Goal: Transaction & Acquisition: Purchase product/service

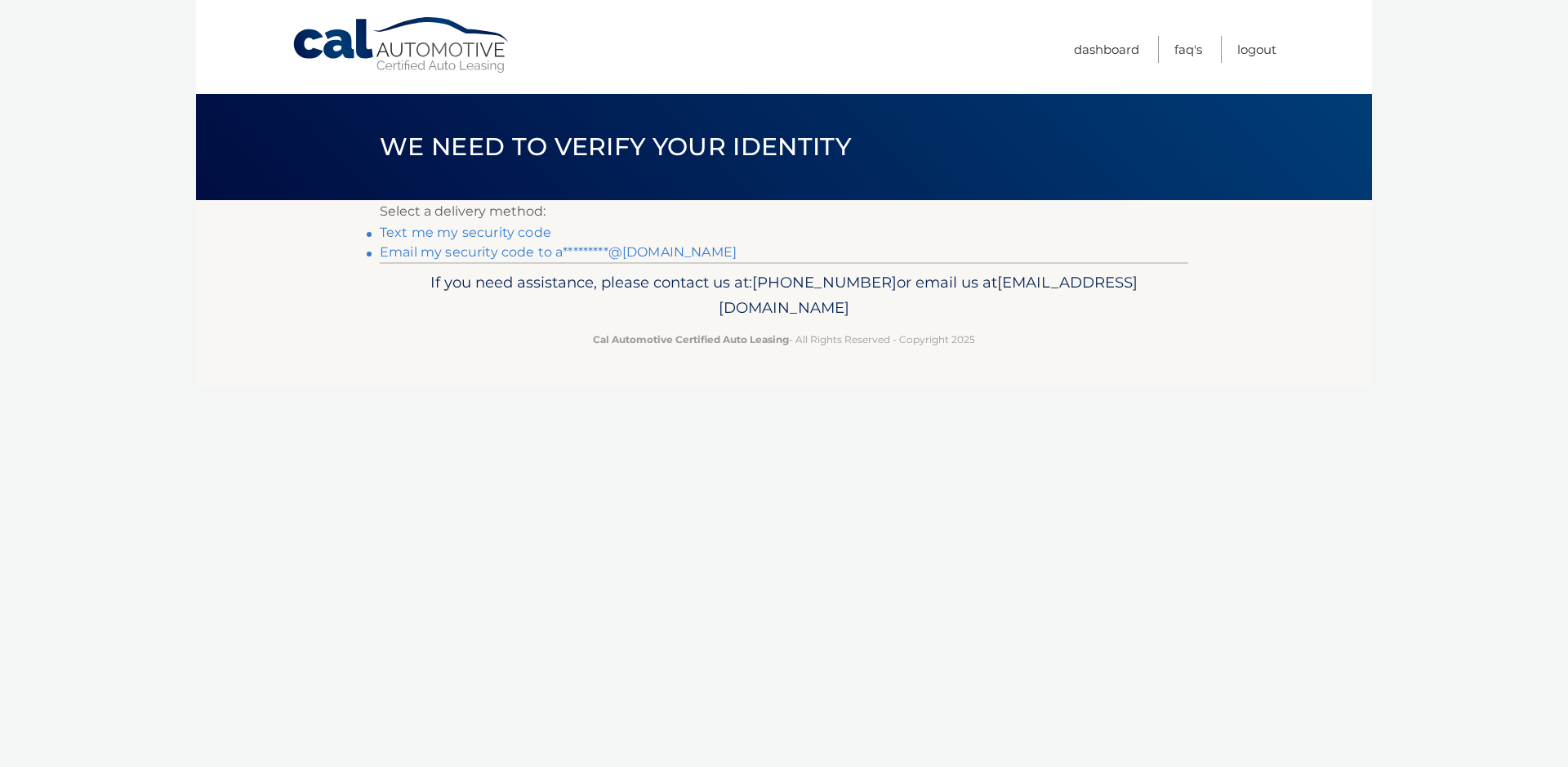
click at [523, 249] on link "Email my security code to a*********@gmail.com" at bounding box center [558, 252] width 357 height 15
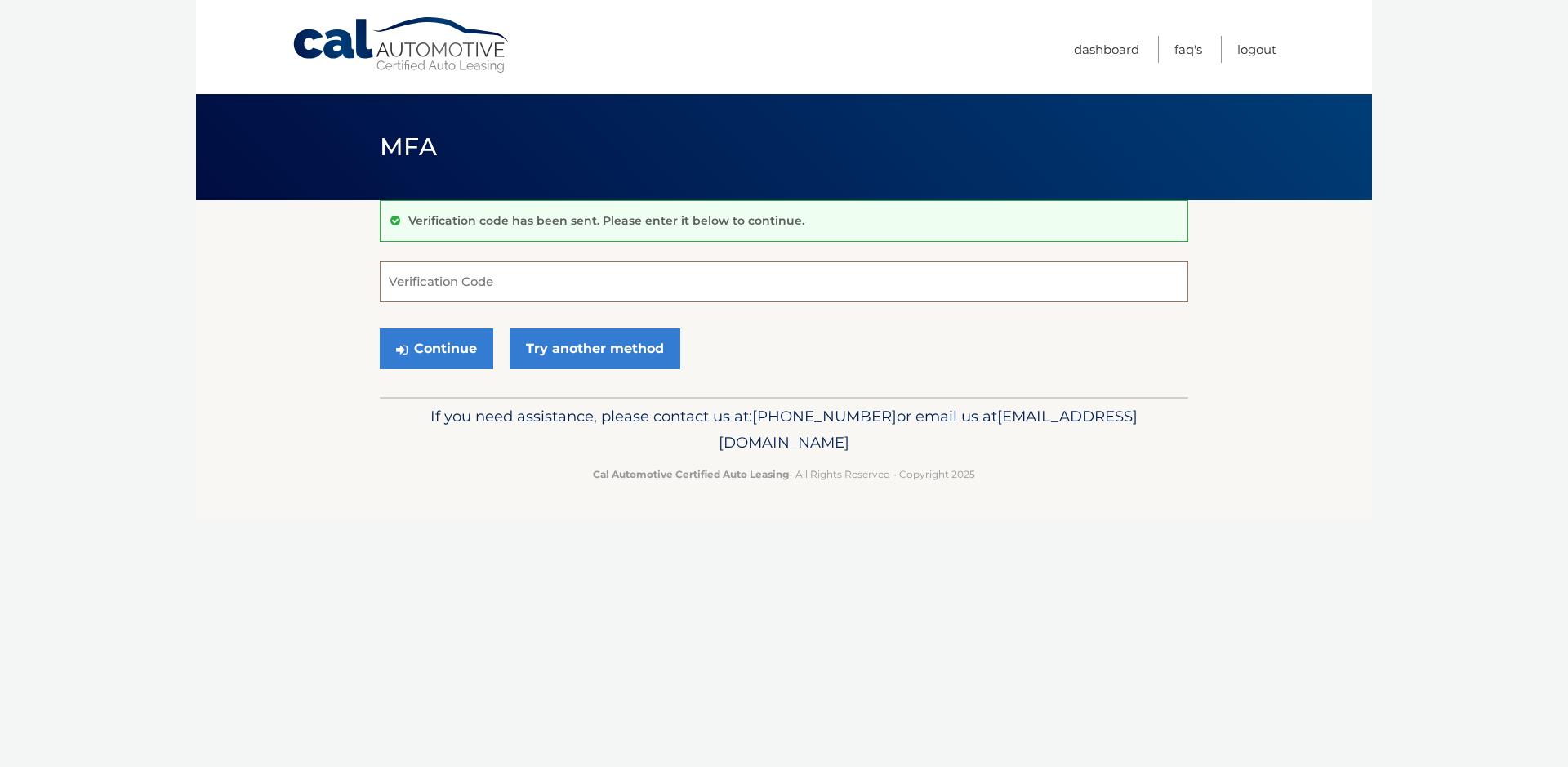
click at [512, 300] on input "Verification Code" at bounding box center [784, 282] width 808 height 41
type input "321976"
click at [436, 339] on button "Continue" at bounding box center [436, 348] width 113 height 41
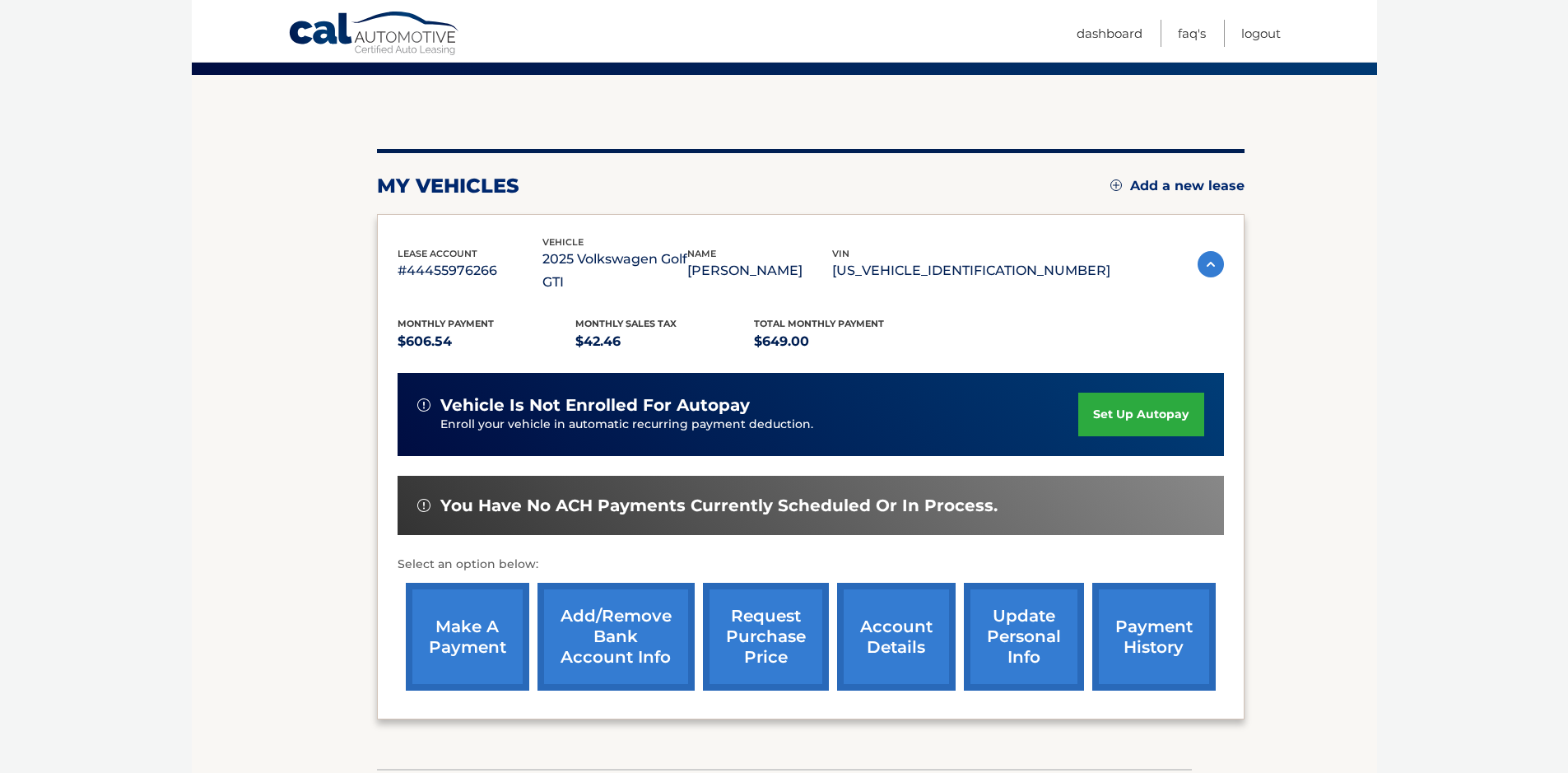
scroll to position [164, 0]
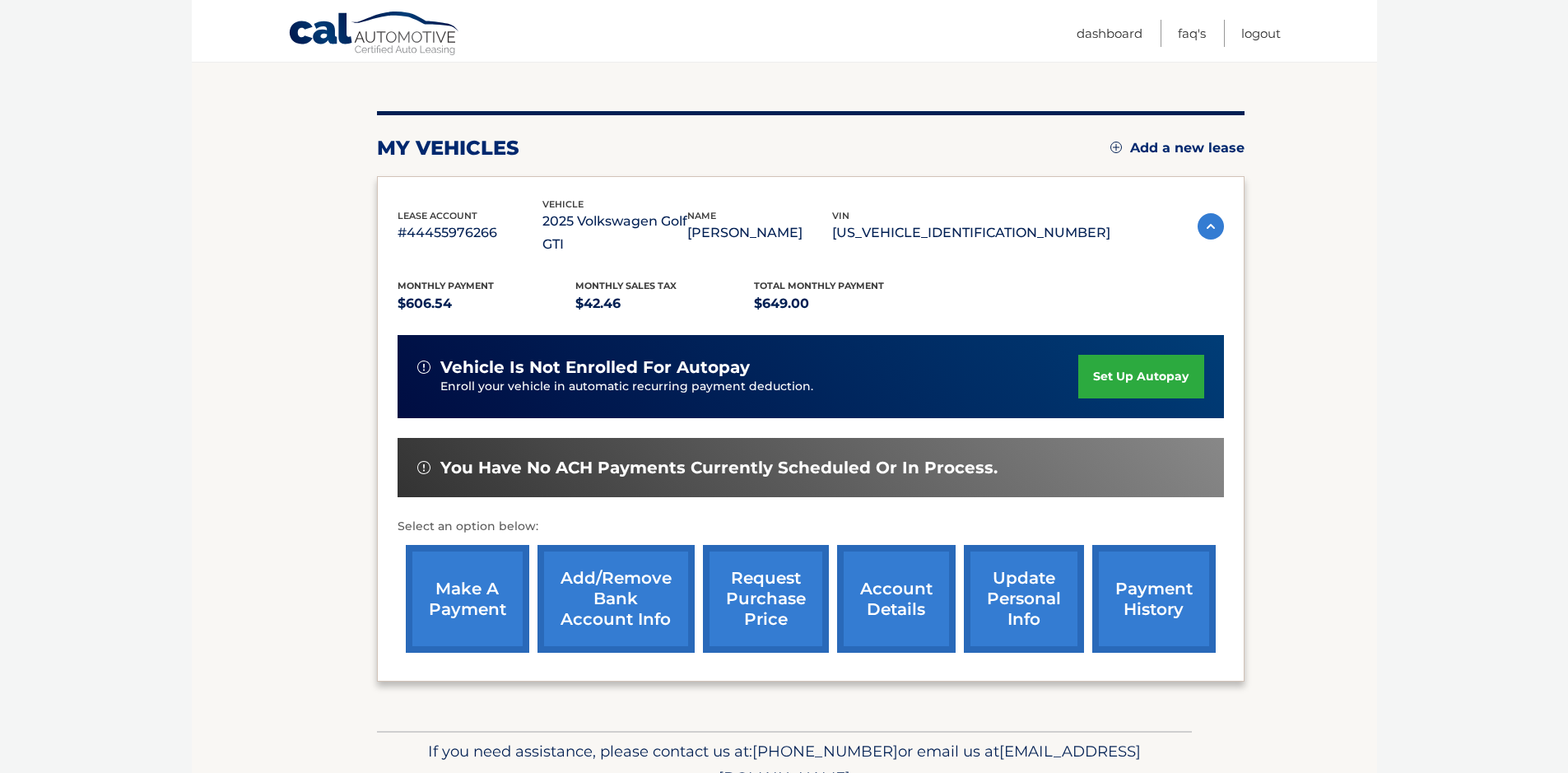
click at [458, 556] on link "make a payment" at bounding box center [467, 599] width 124 height 108
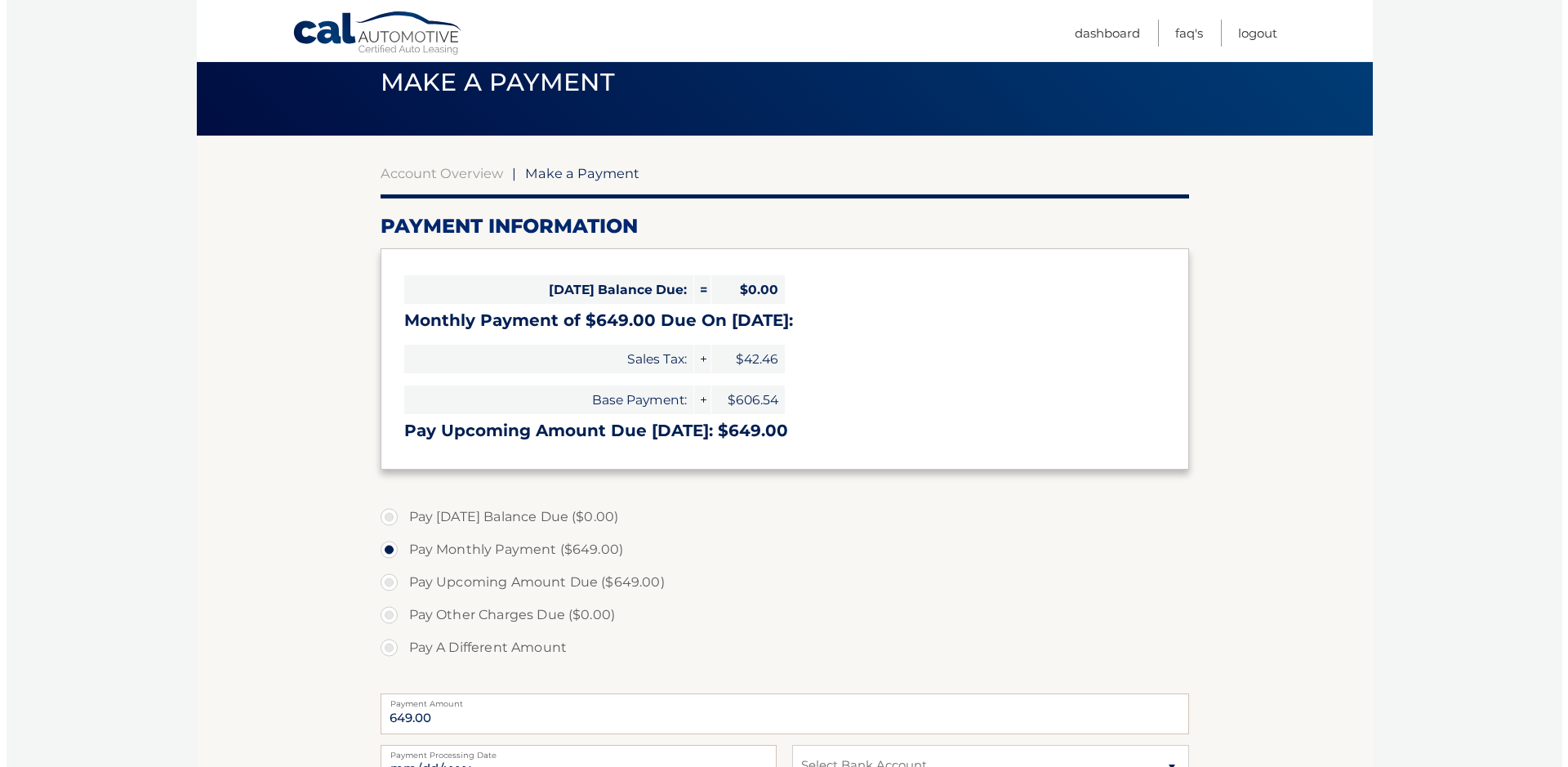
scroll to position [245, 0]
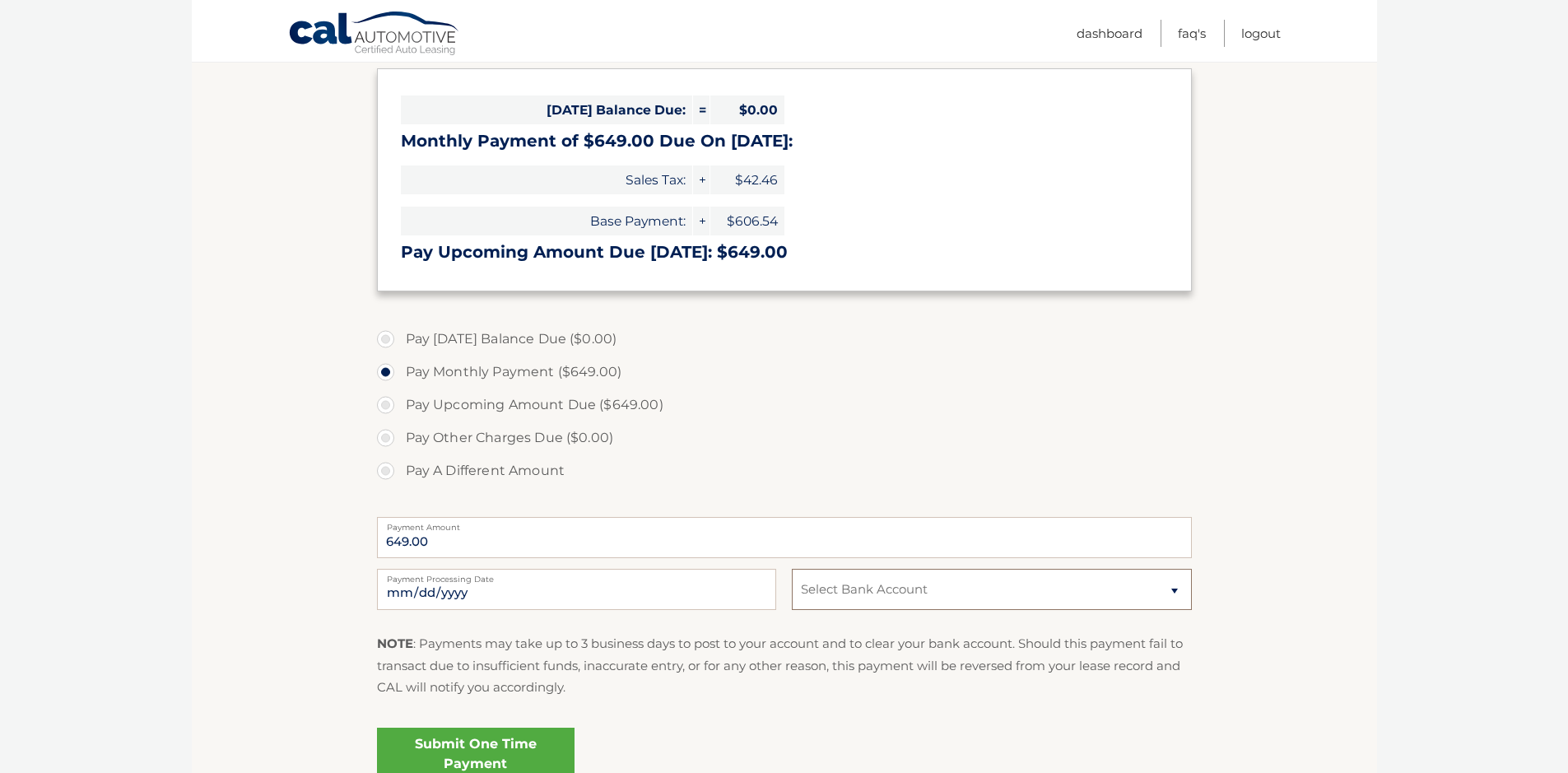
click at [949, 596] on select "Select Bank Account Checking WELLS FARGO BANK *****6907 Checking BANK OF AMERIC…" at bounding box center [991, 590] width 400 height 41
select select "M2RlY2I1MTUtZTg5Ny00MzMyLTgxNTMtMTEzN2I4OTRhZmM3"
click at [792, 569] on select "Select Bank Account Checking WELLS FARGO BANK *****6907 Checking BANK OF AMERIC…" at bounding box center [991, 590] width 400 height 41
click at [659, 602] on input "2025-10-08" at bounding box center [576, 590] width 400 height 41
click at [670, 594] on input "2025-10-16" at bounding box center [576, 590] width 400 height 41
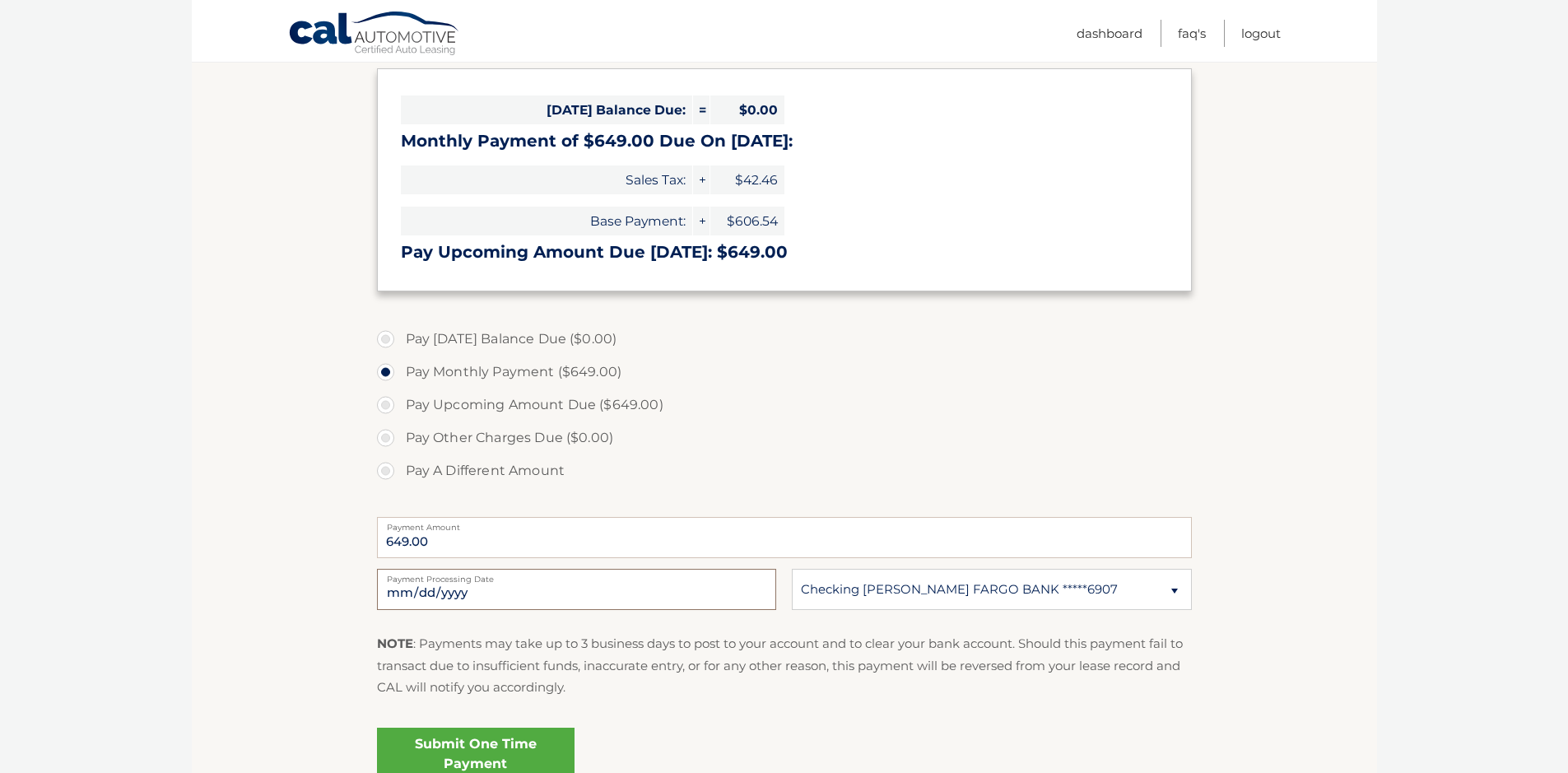
type input "2025-10-17"
click at [523, 747] on link "Submit One Time Payment" at bounding box center [476, 754] width 198 height 53
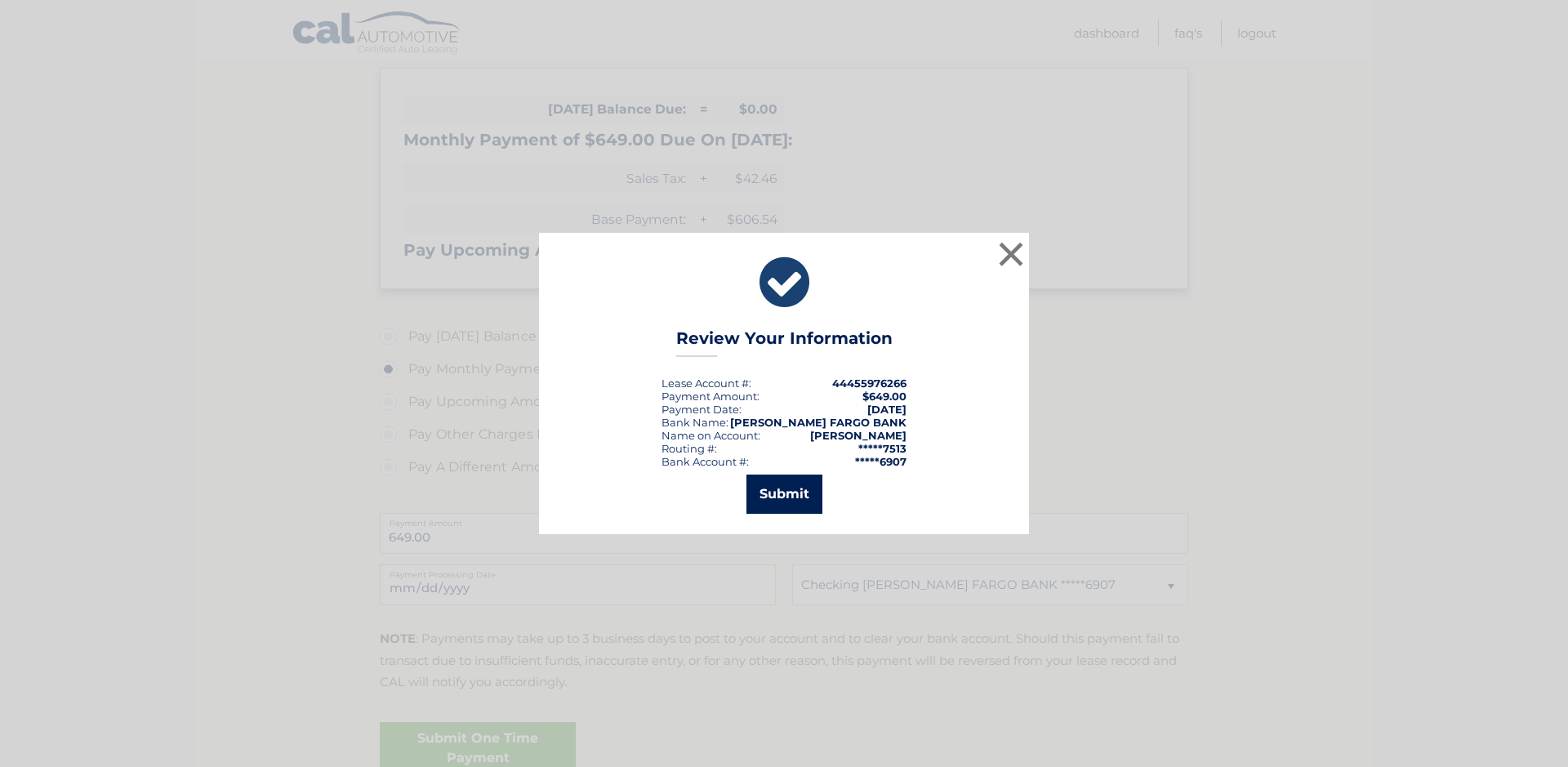
click at [780, 492] on button "Submit" at bounding box center [784, 494] width 76 height 39
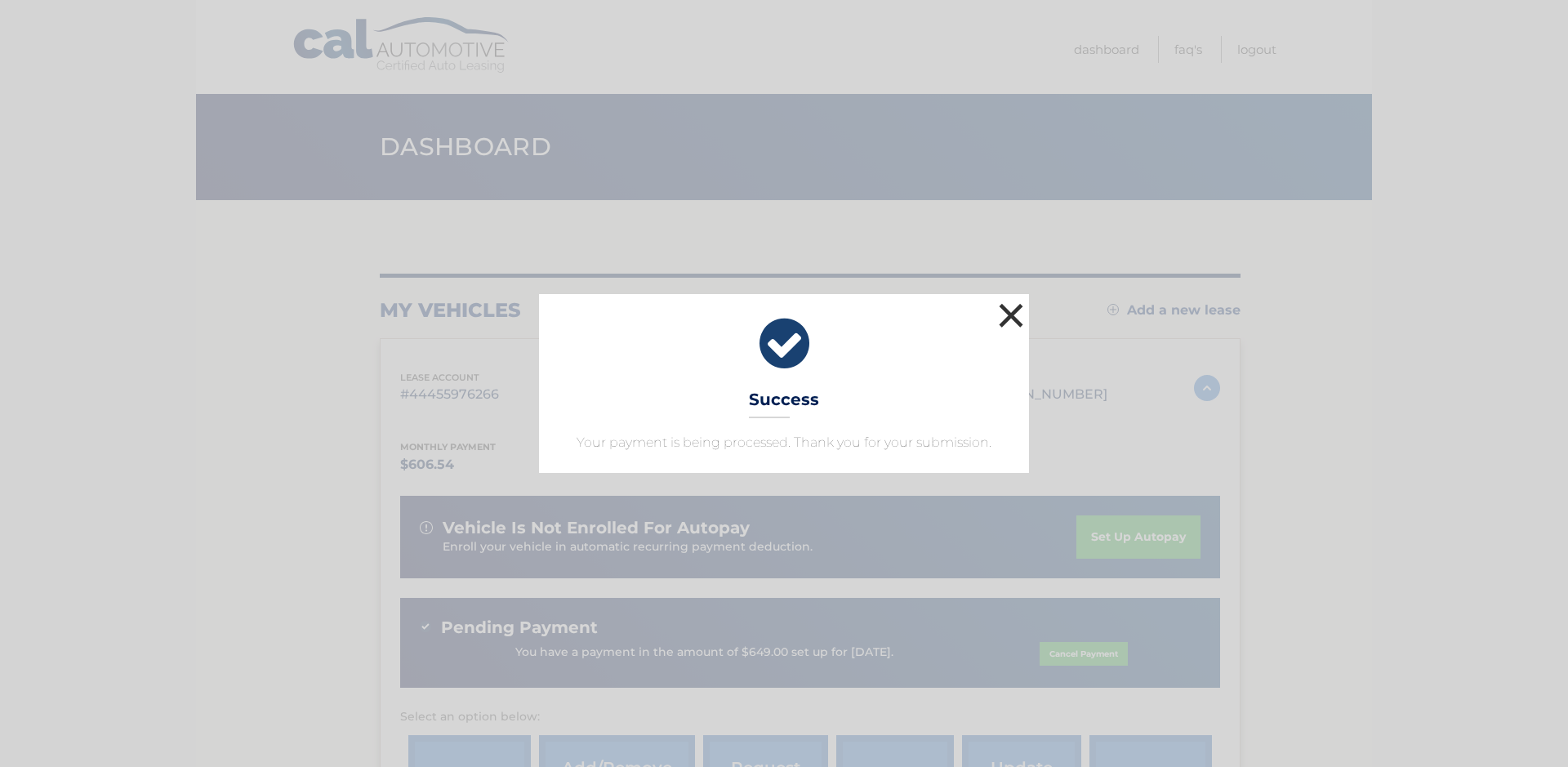
click at [1003, 315] on button "×" at bounding box center [1011, 315] width 33 height 33
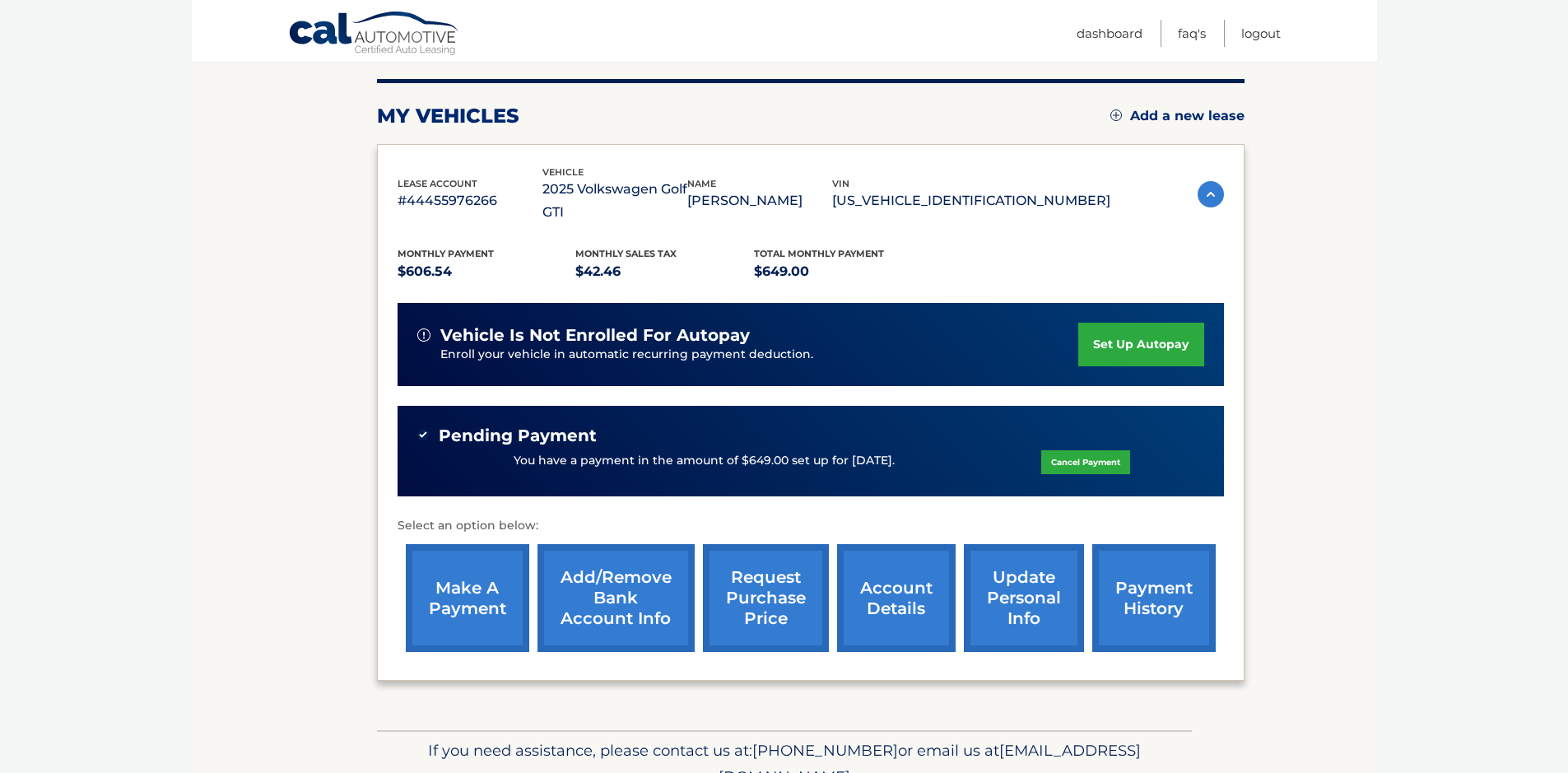
scroll to position [256, 0]
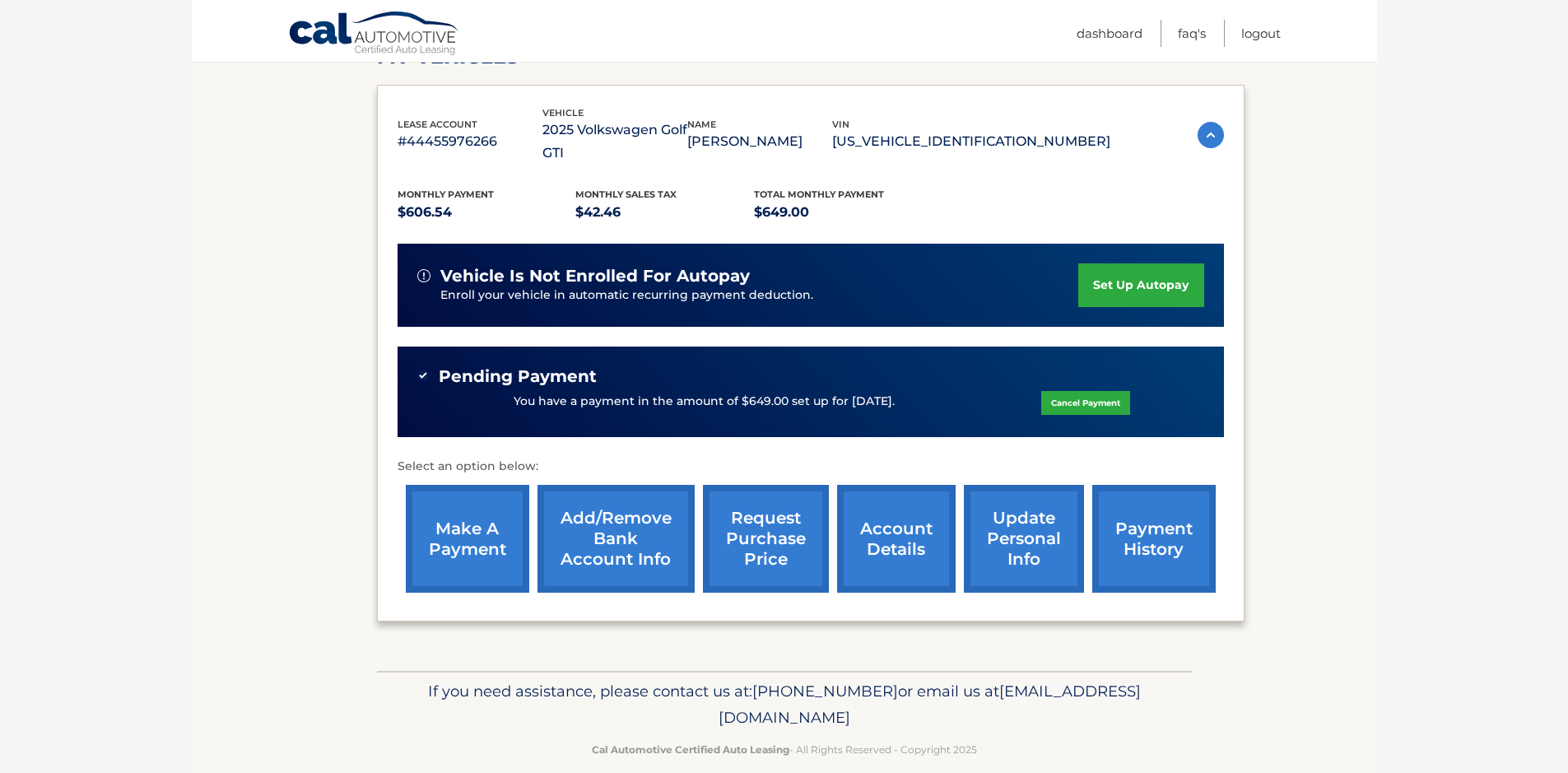
click at [1139, 523] on link "payment history" at bounding box center [1154, 539] width 124 height 108
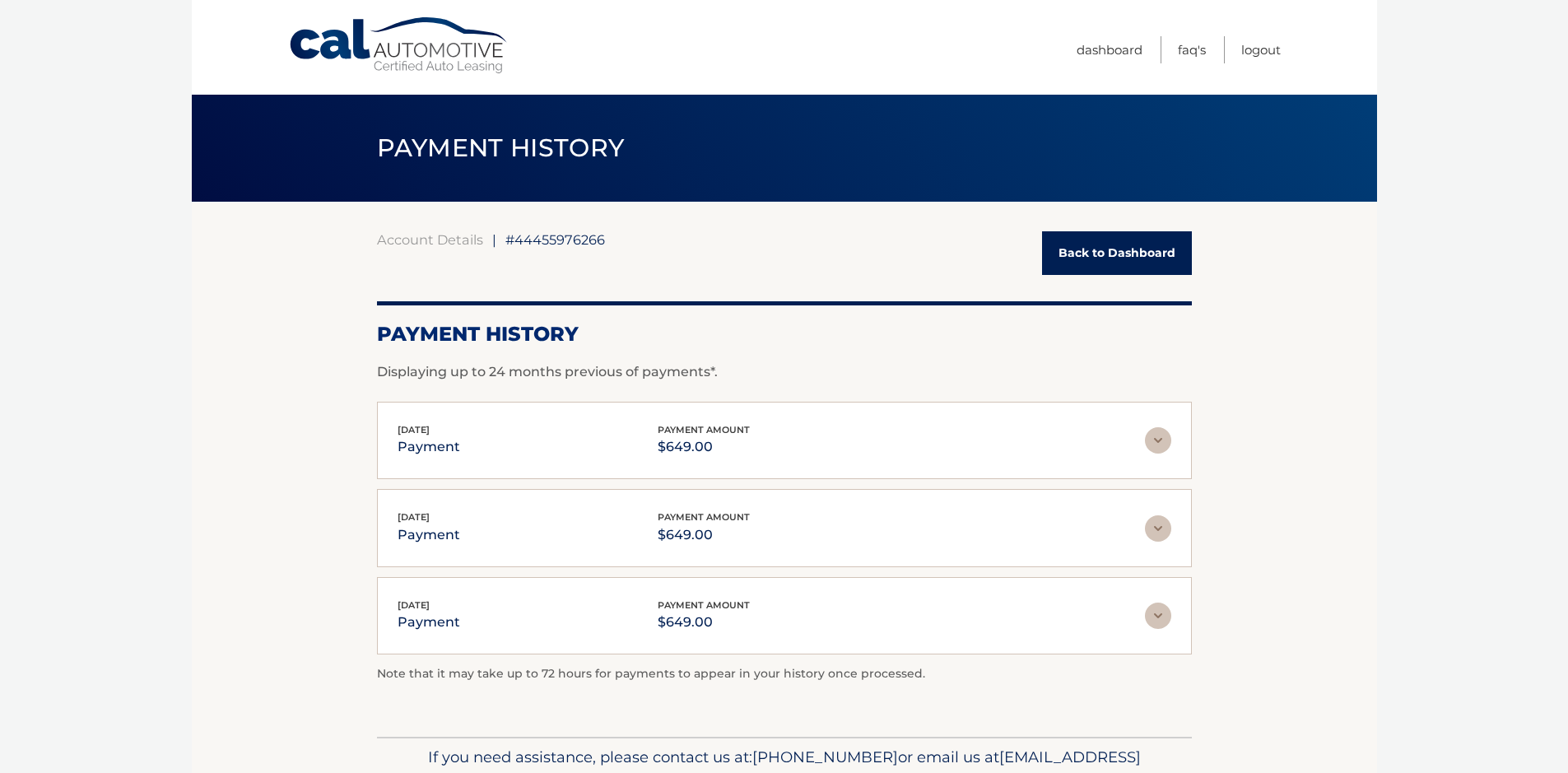
click at [1166, 255] on link "Back to Dashboard" at bounding box center [1117, 252] width 150 height 43
click at [1266, 51] on link "Logout" at bounding box center [1261, 50] width 39 height 27
